Goal: Information Seeking & Learning: Learn about a topic

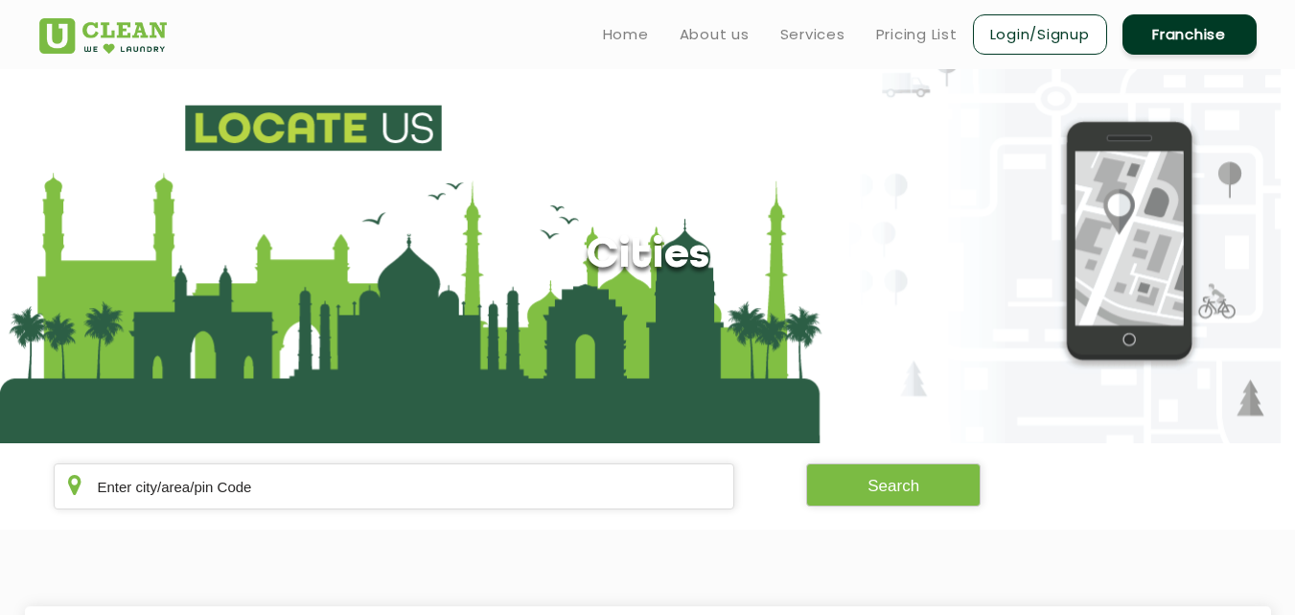
scroll to position [198, 0]
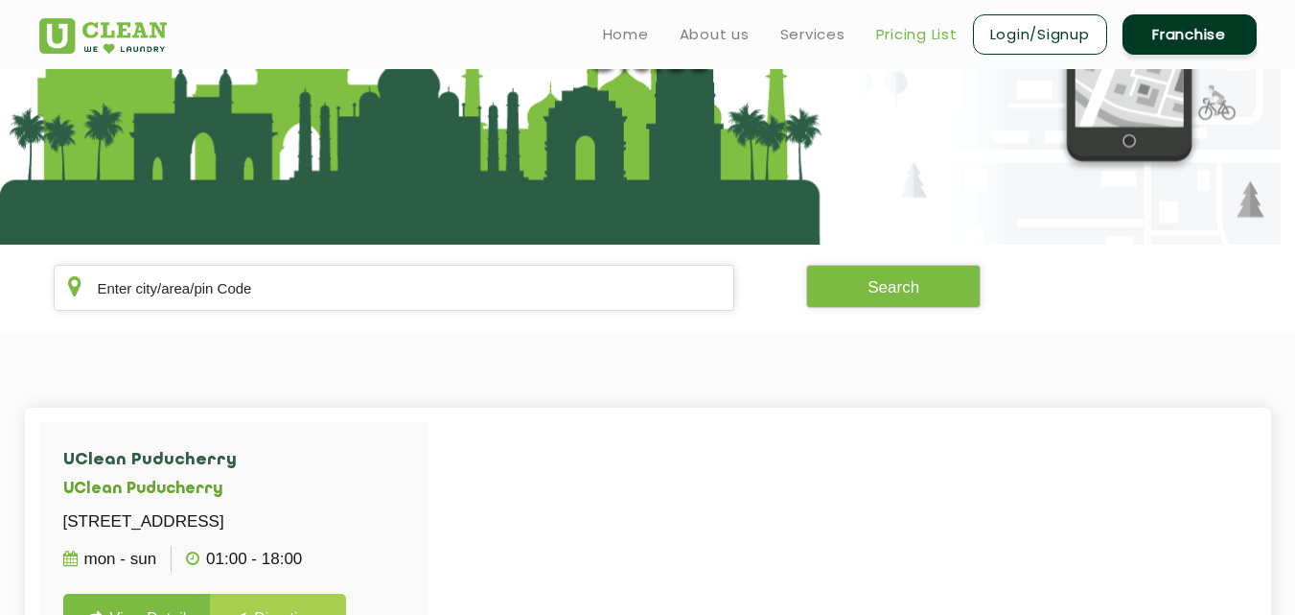
click at [917, 43] on link "Pricing List" at bounding box center [917, 34] width 82 height 23
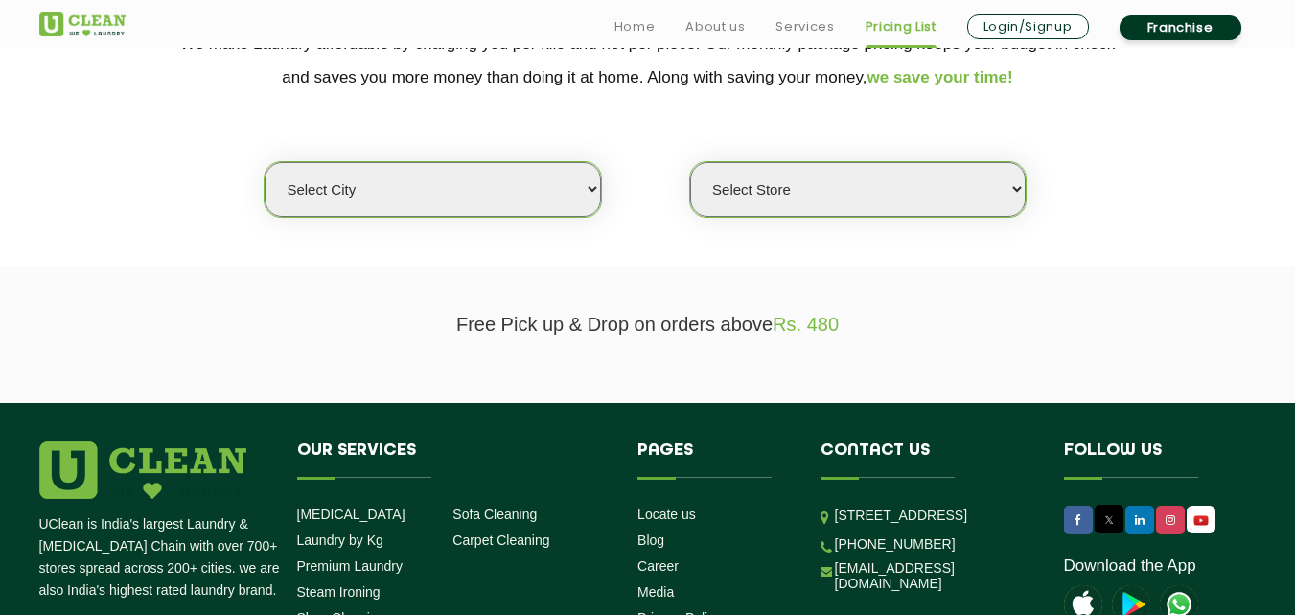
scroll to position [556, 0]
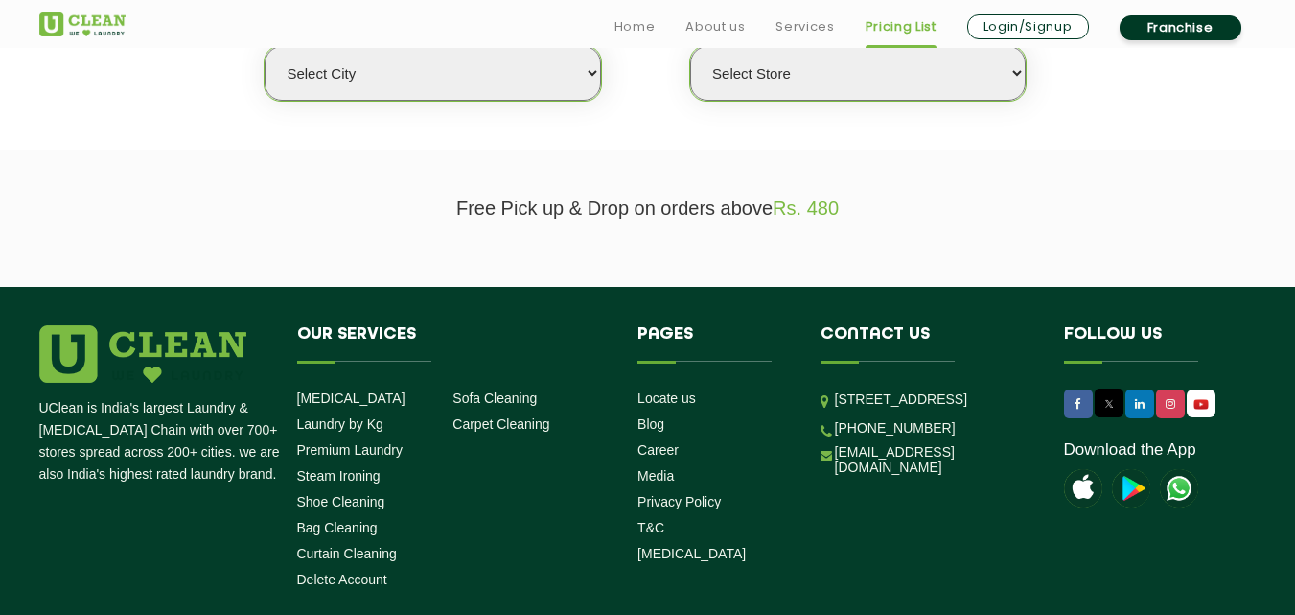
click at [506, 94] on select "Select city [GEOGRAPHIC_DATA] [GEOGRAPHIC_DATA] [GEOGRAPHIC_DATA] [GEOGRAPHIC_D…" at bounding box center [433, 73] width 336 height 55
select select "49"
click at [265, 46] on select "Select city [GEOGRAPHIC_DATA] [GEOGRAPHIC_DATA] [GEOGRAPHIC_DATA] [GEOGRAPHIC_D…" at bounding box center [433, 73] width 336 height 55
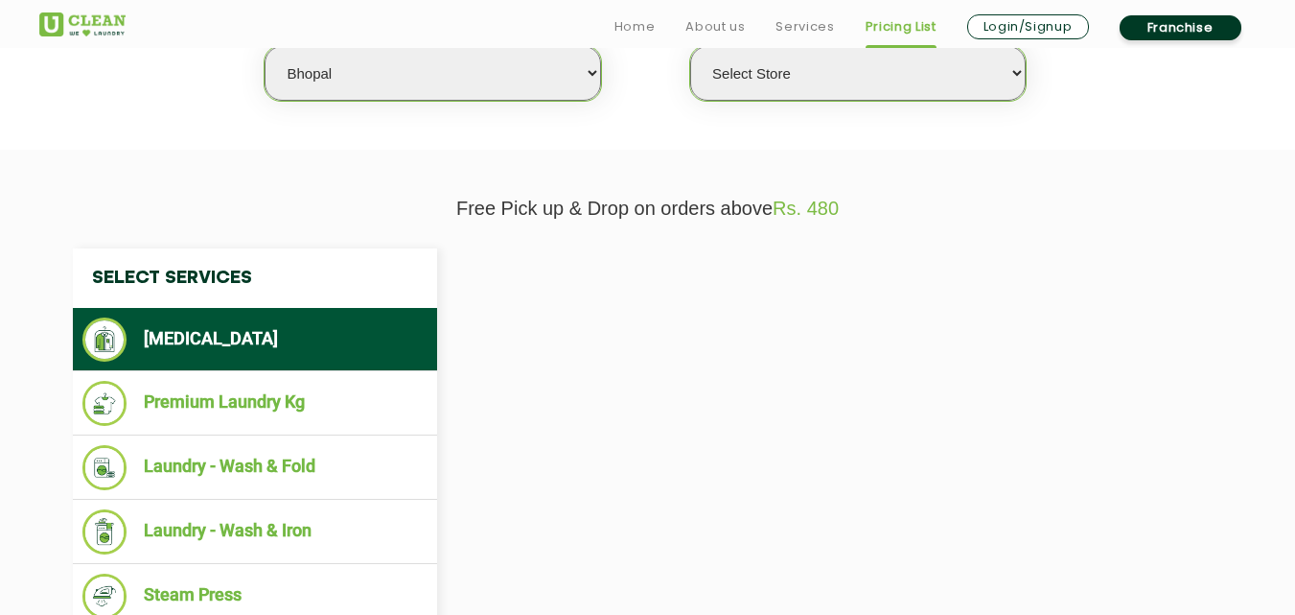
select select "0"
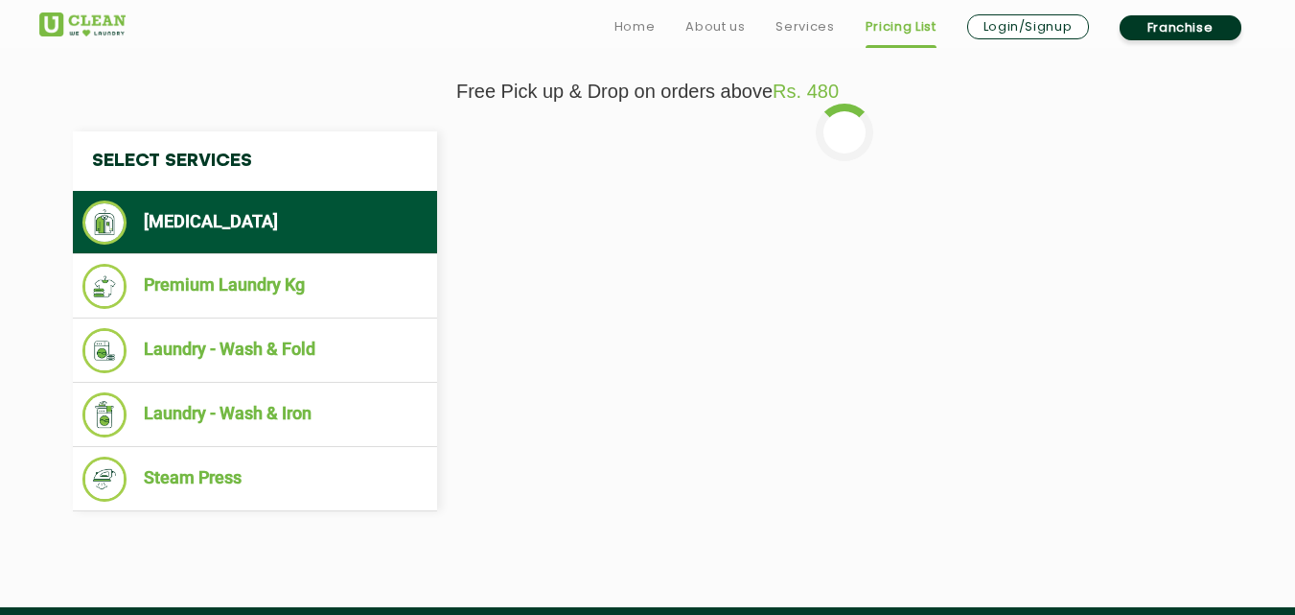
scroll to position [690, 0]
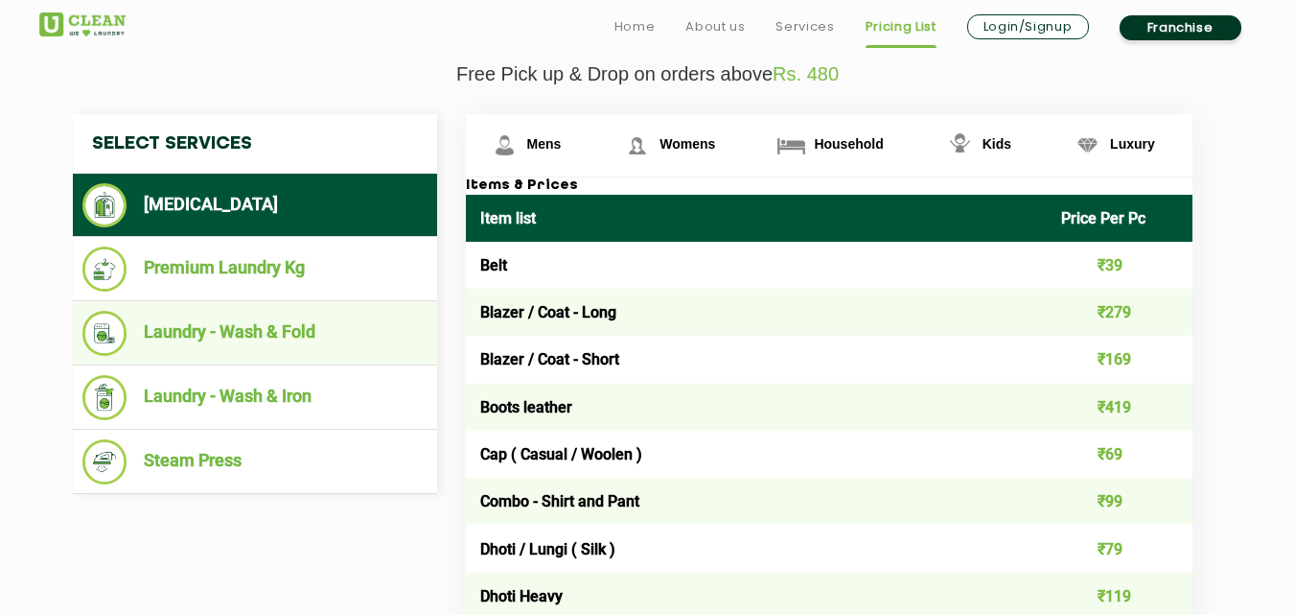
click at [219, 348] on li "Laundry - Wash & Fold" at bounding box center [254, 333] width 345 height 45
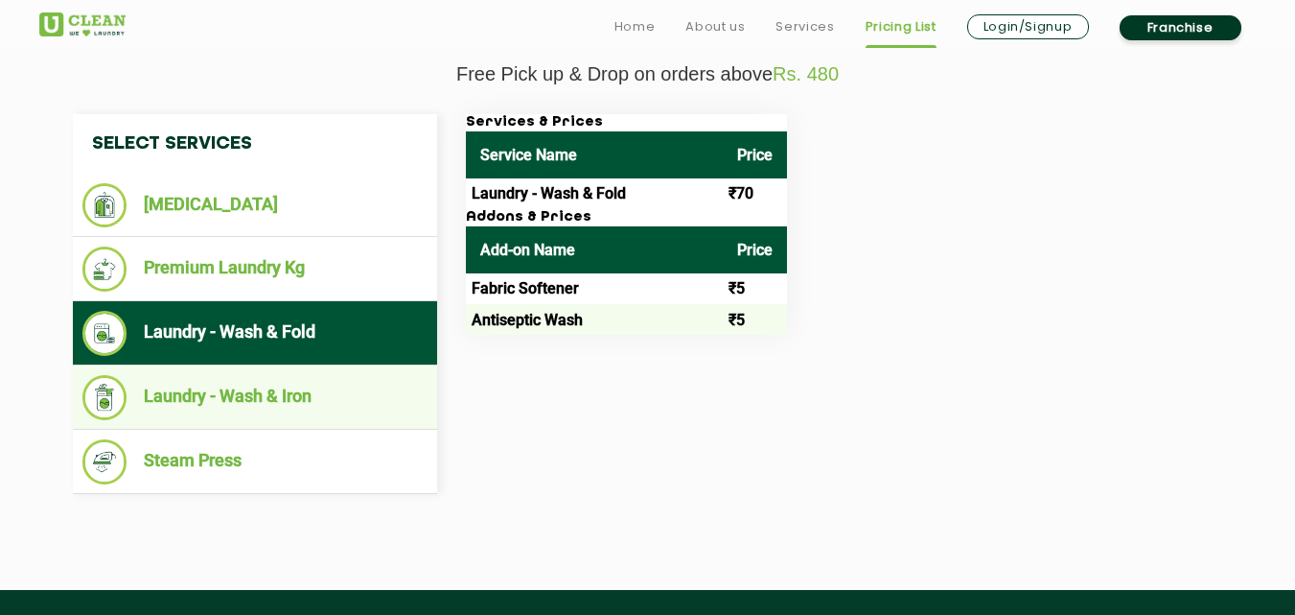
click at [351, 403] on li "Laundry - Wash & Iron" at bounding box center [254, 397] width 345 height 45
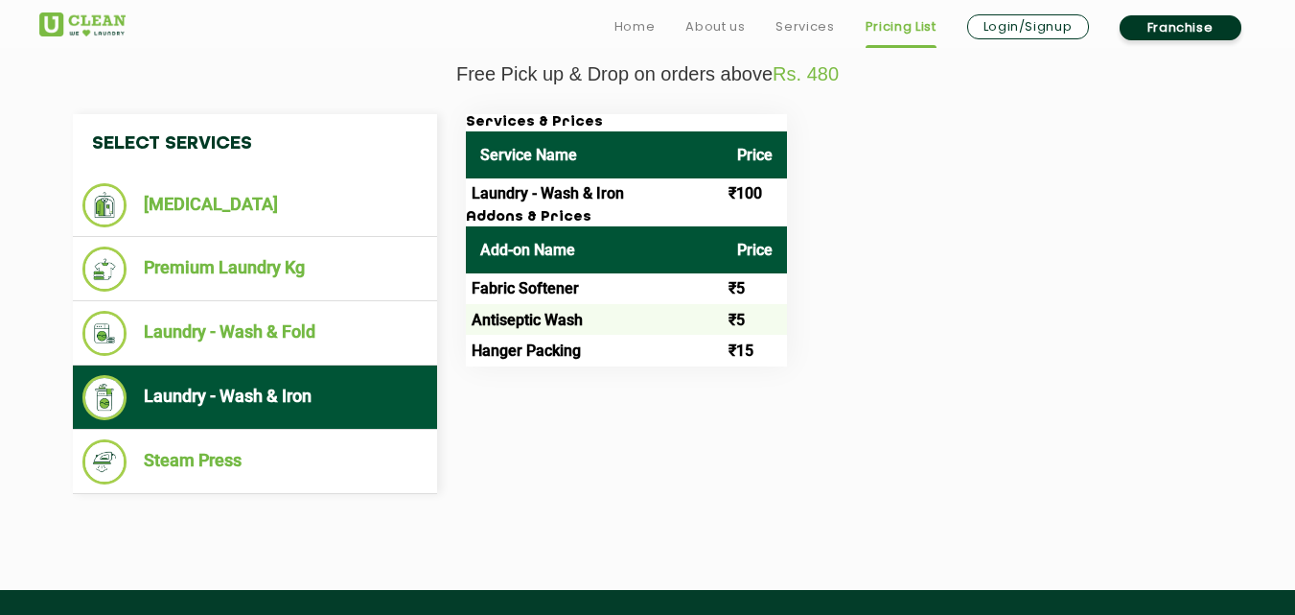
click at [735, 284] on td "₹5" at bounding box center [755, 288] width 64 height 31
